Goal: Find specific page/section: Find specific page/section

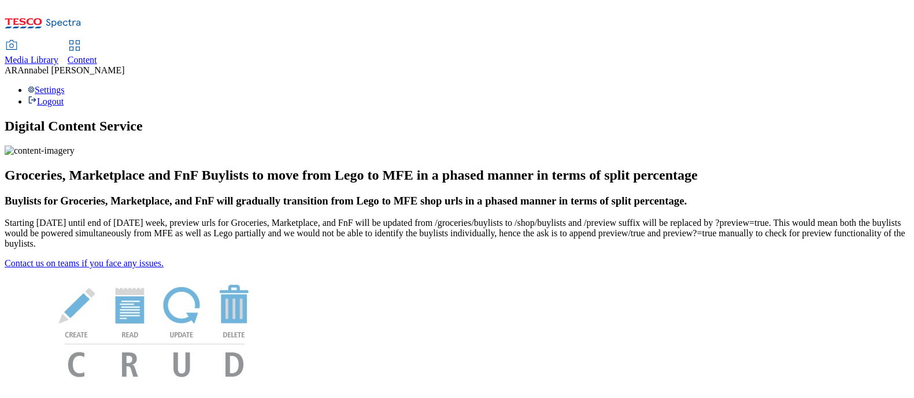
click at [97, 55] on span "Content" at bounding box center [82, 60] width 29 height 10
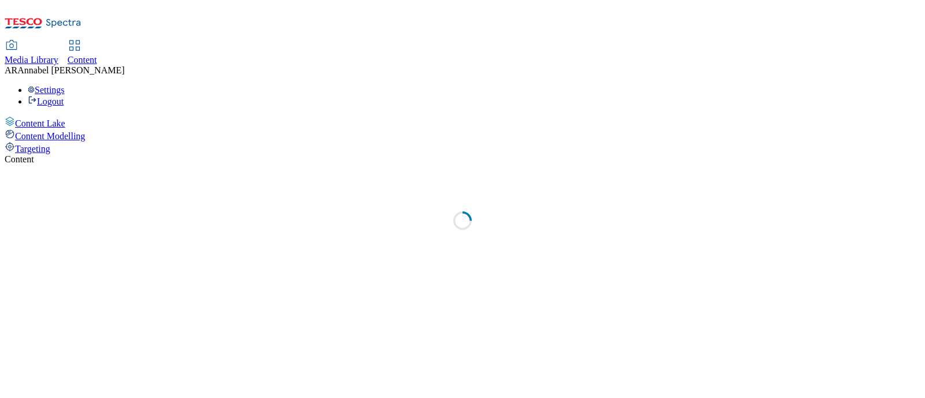
select select "ghs-[GEOGRAPHIC_DATA]"
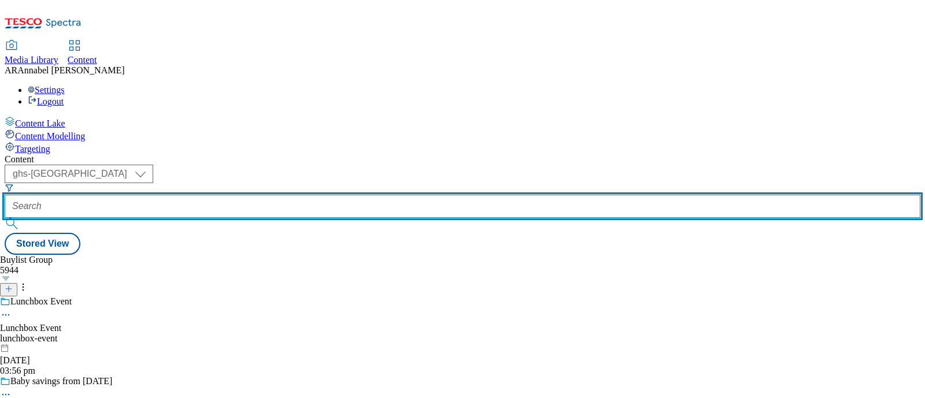
click at [276, 195] on input "text" at bounding box center [463, 206] width 916 height 23
paste input "new-york-bakery-original-25tw25"
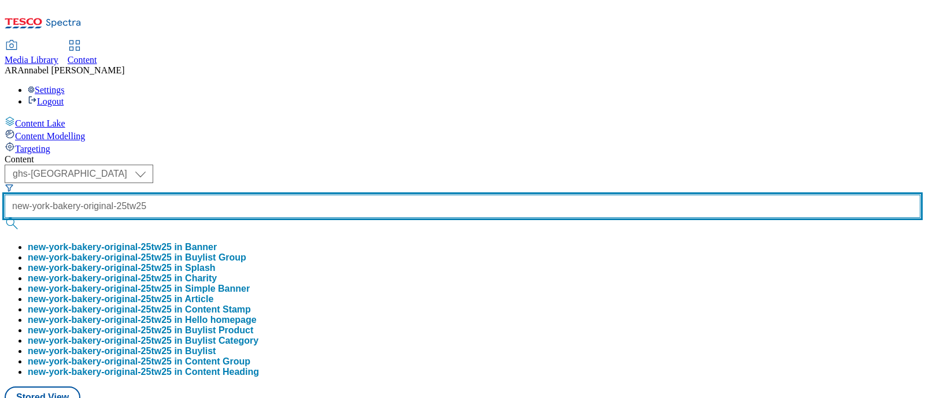
scroll to position [0, 35]
type input "new-york-bakery-original-25tw25"
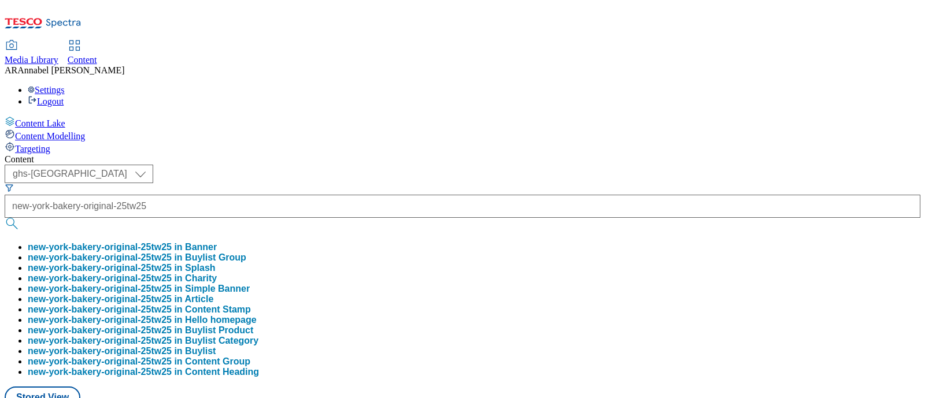
click at [246, 253] on button "new-york-bakery-original-25tw25 in Buylist Group" at bounding box center [137, 258] width 219 height 10
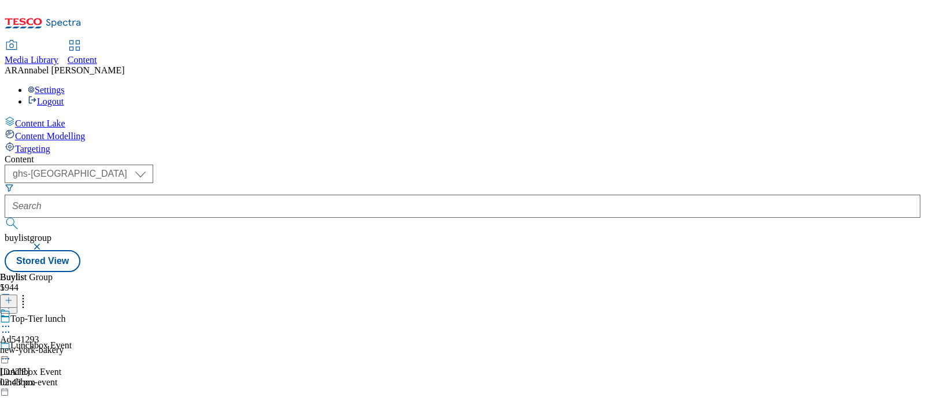
click at [12, 321] on icon at bounding box center [6, 327] width 12 height 12
